Goal: Information Seeking & Learning: Learn about a topic

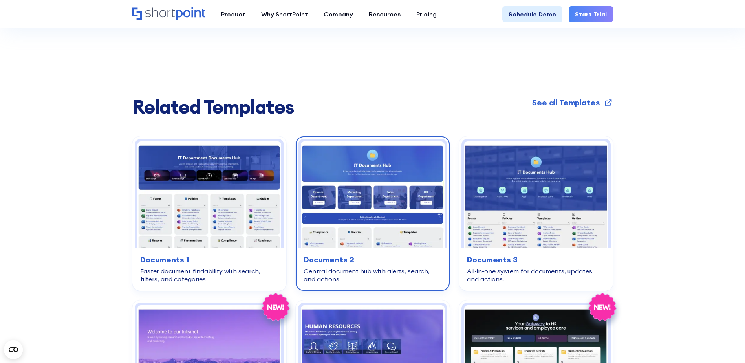
scroll to position [1453, 0]
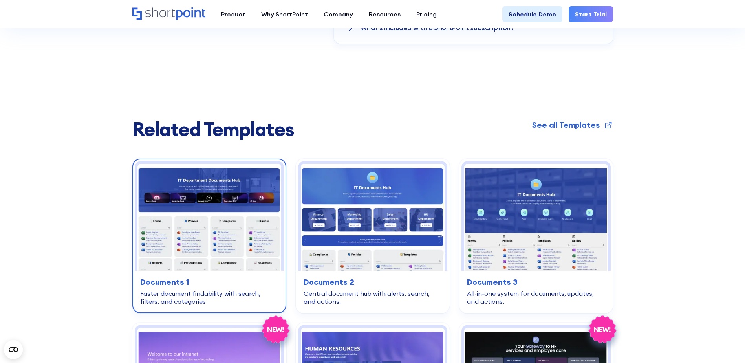
click at [220, 182] on img at bounding box center [209, 217] width 144 height 106
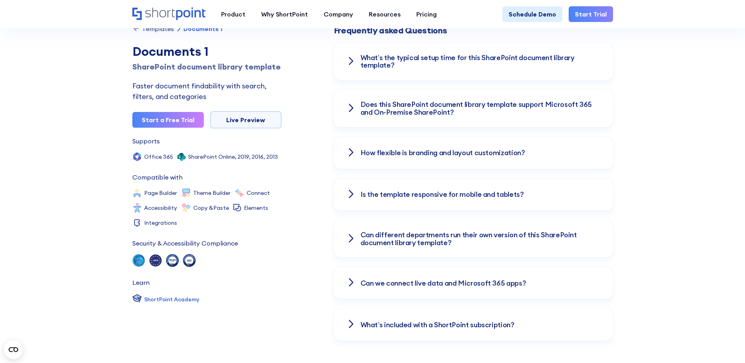
scroll to position [1139, 0]
